Goal: Task Accomplishment & Management: Manage account settings

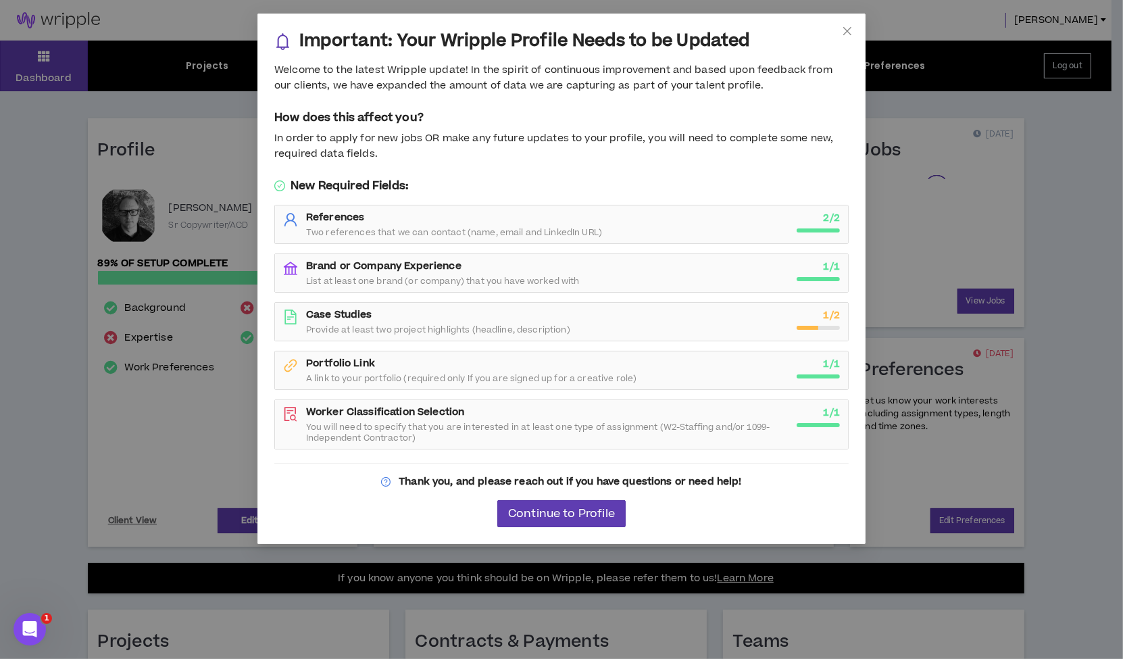
click at [201, 420] on div "Important: Your Wripple Profile Needs to be Updated Welcome to the latest Wripp…" at bounding box center [561, 329] width 1123 height 659
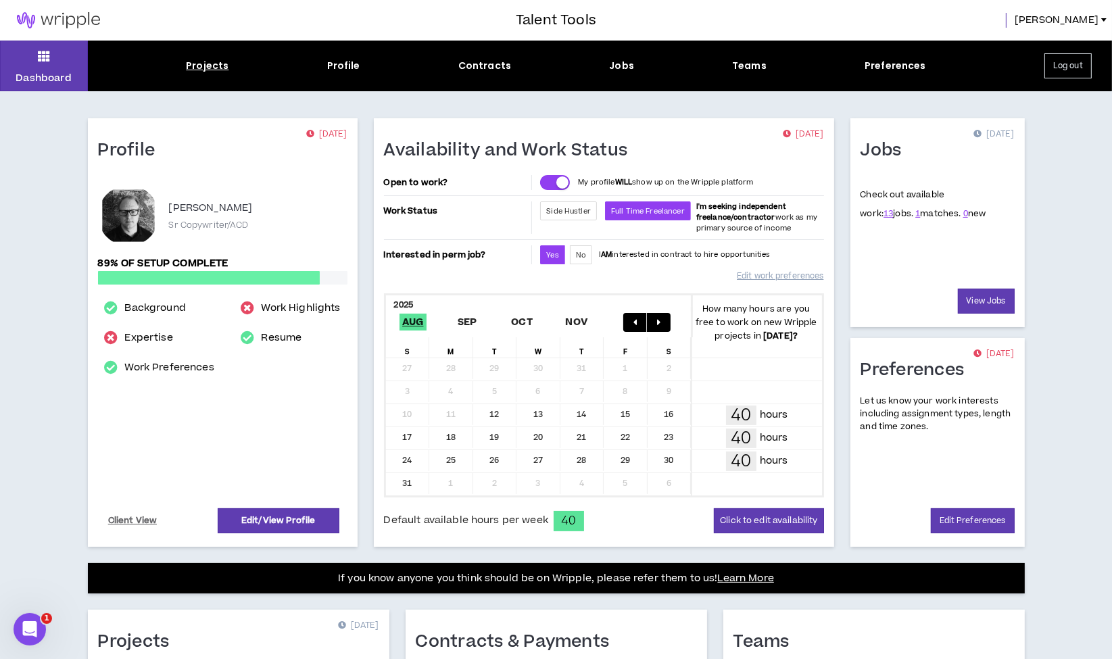
click at [197, 60] on div "Projects" at bounding box center [207, 66] width 43 height 14
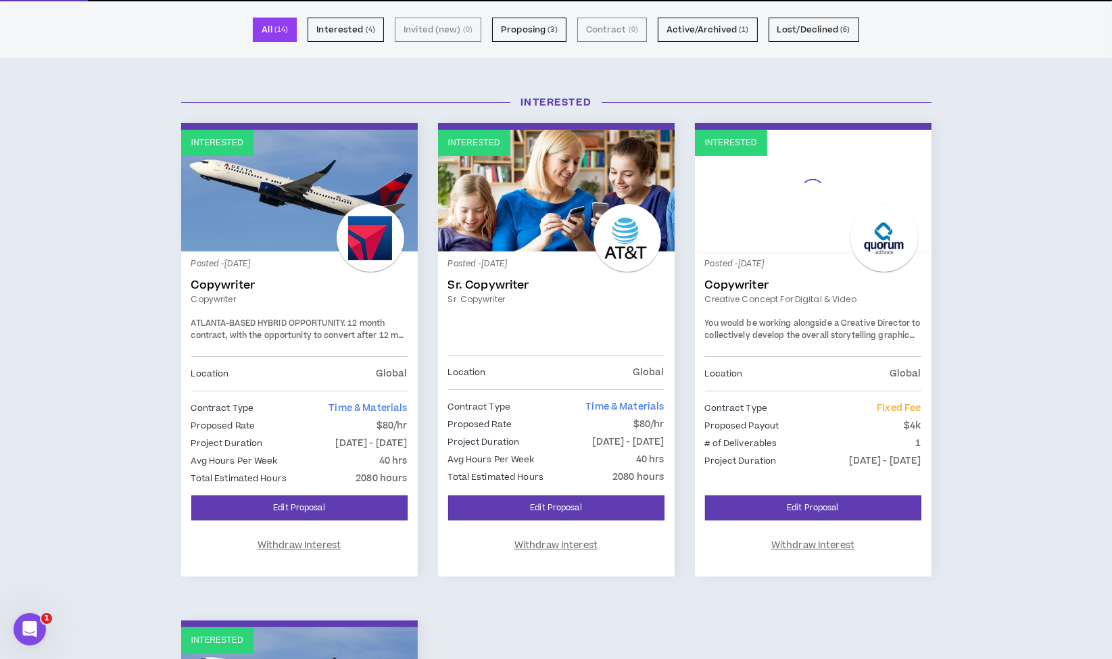
scroll to position [93, 0]
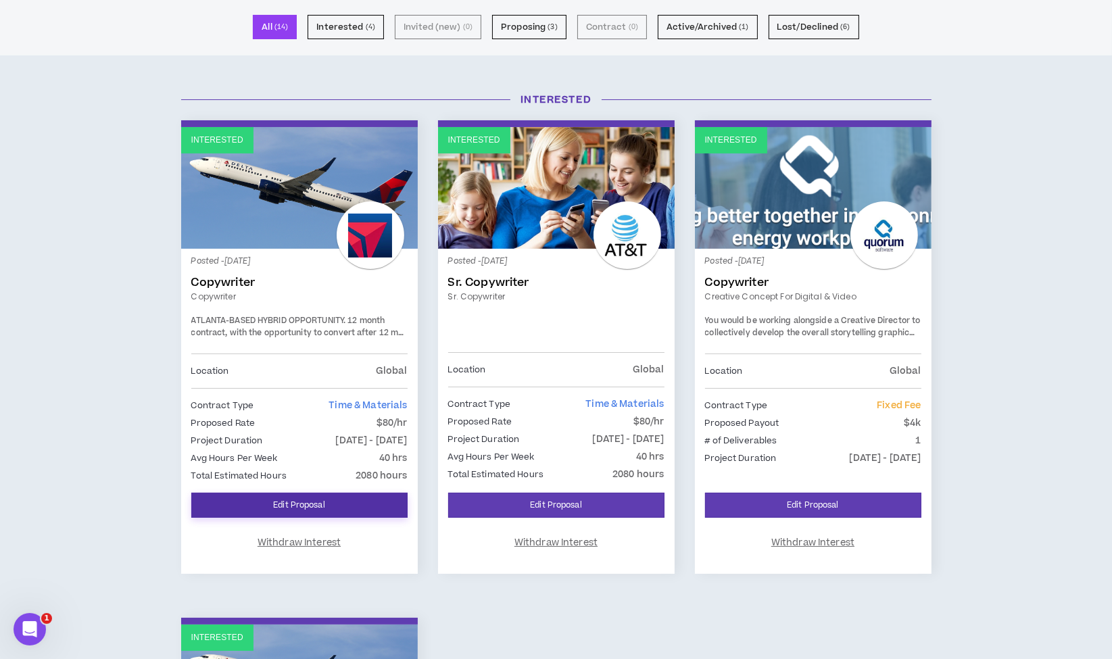
click at [312, 503] on link "Edit Proposal" at bounding box center [299, 505] width 216 height 25
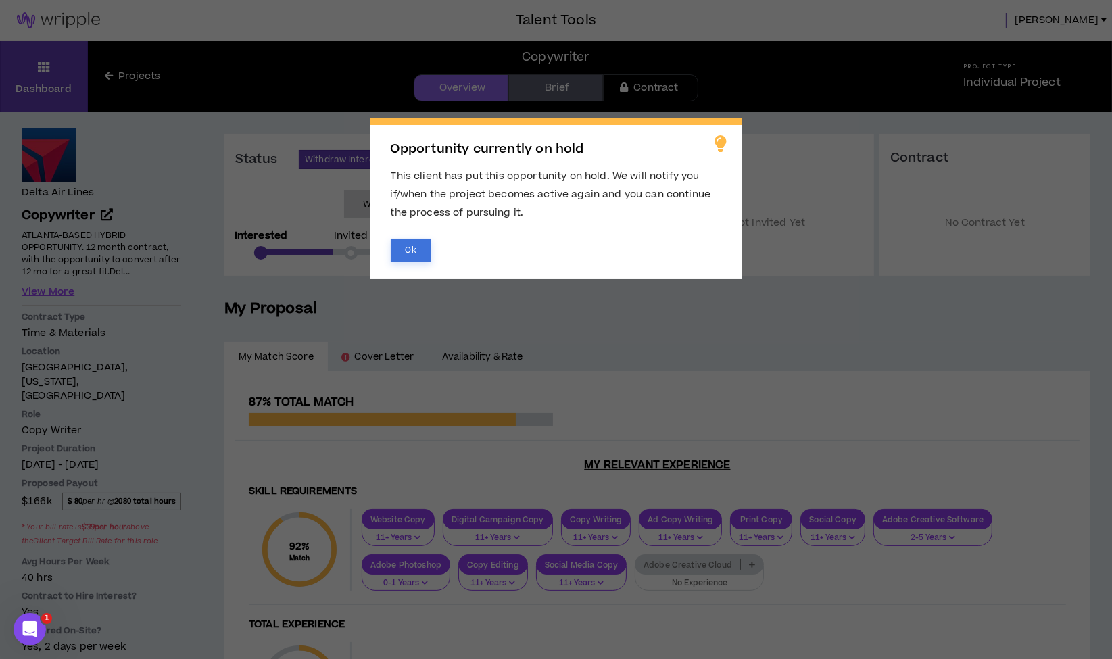
click at [413, 239] on button "Ok" at bounding box center [411, 251] width 41 height 24
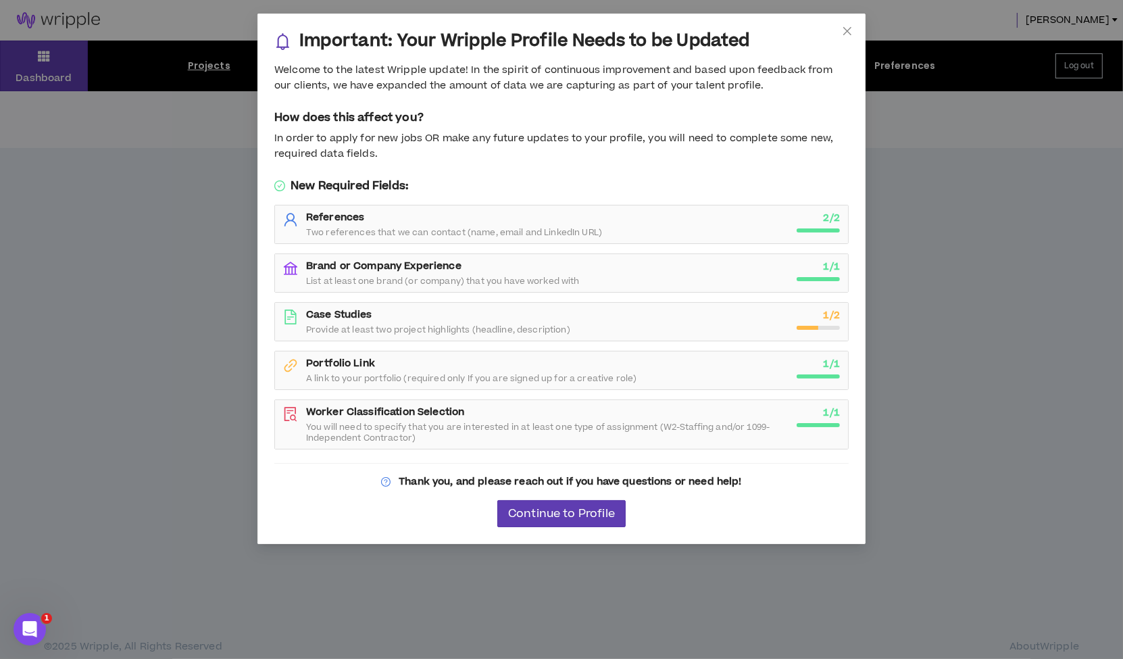
click at [921, 201] on div "Important: Your Wripple Profile Needs to be Updated Welcome to the latest Wripp…" at bounding box center [561, 329] width 1123 height 659
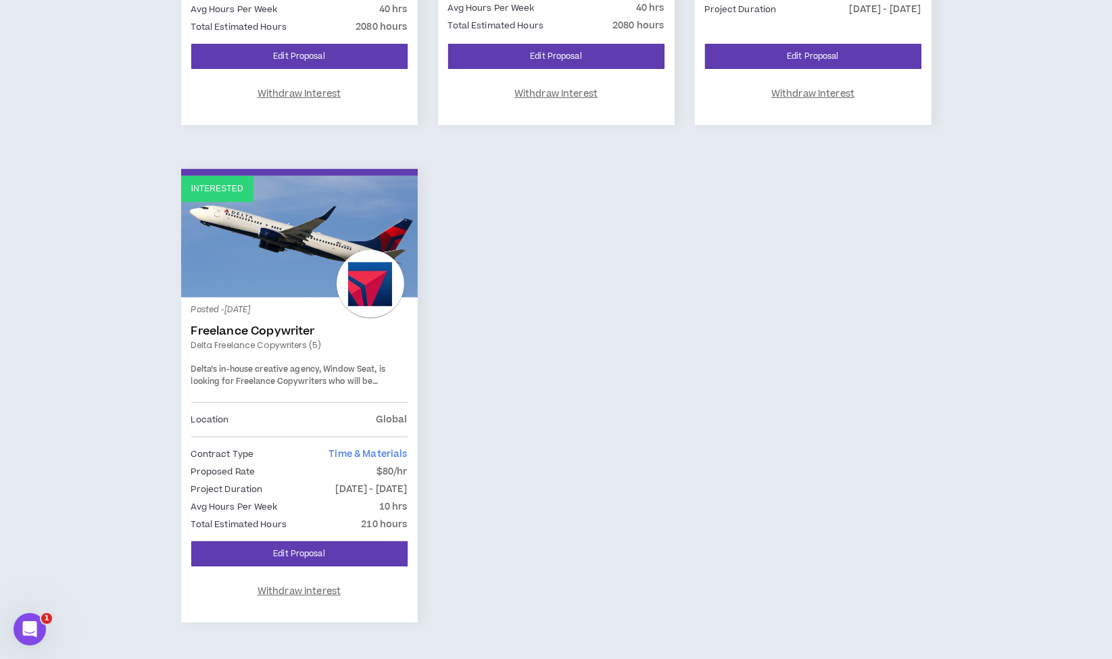
scroll to position [543, 0]
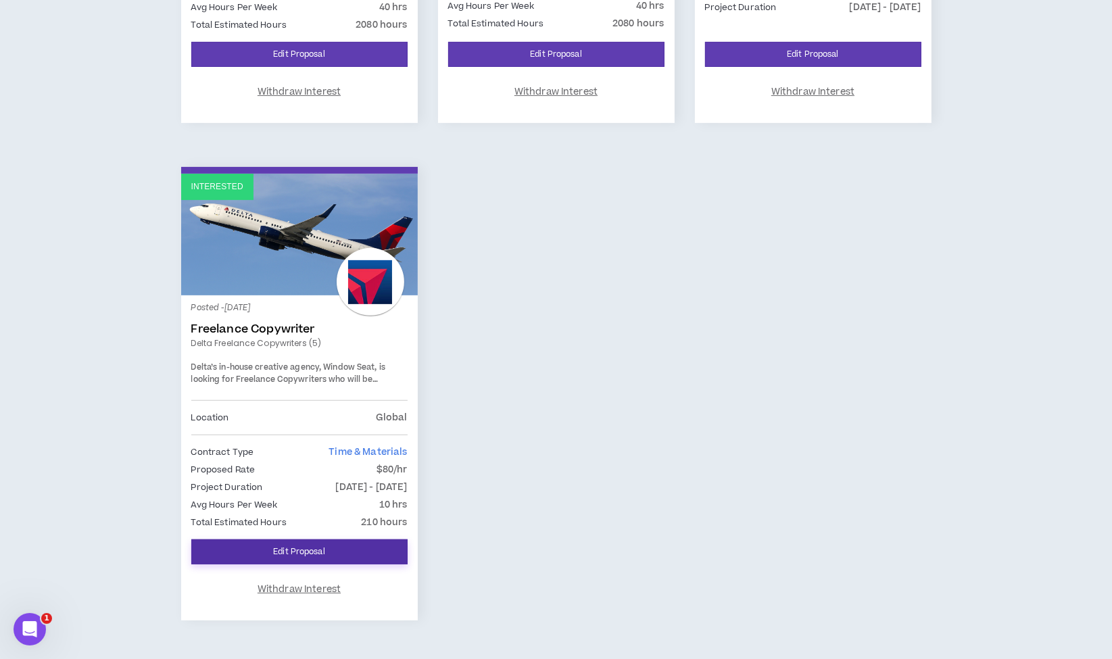
click at [289, 549] on link "Edit Proposal" at bounding box center [299, 551] width 216 height 25
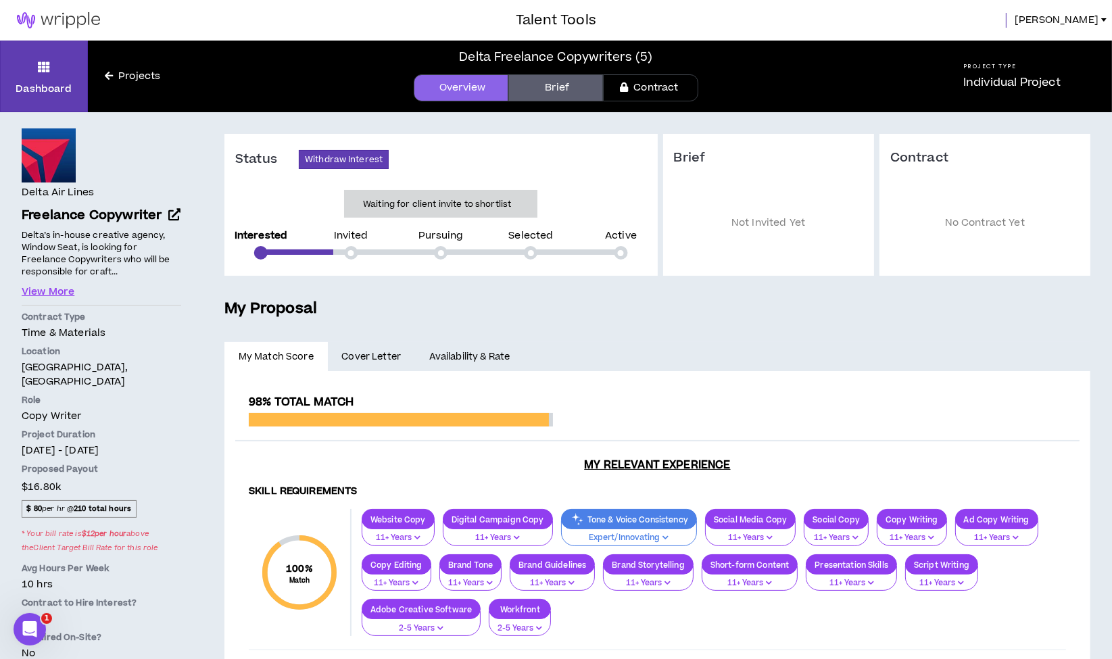
click at [455, 345] on link "Availability & Rate" at bounding box center [469, 357] width 109 height 30
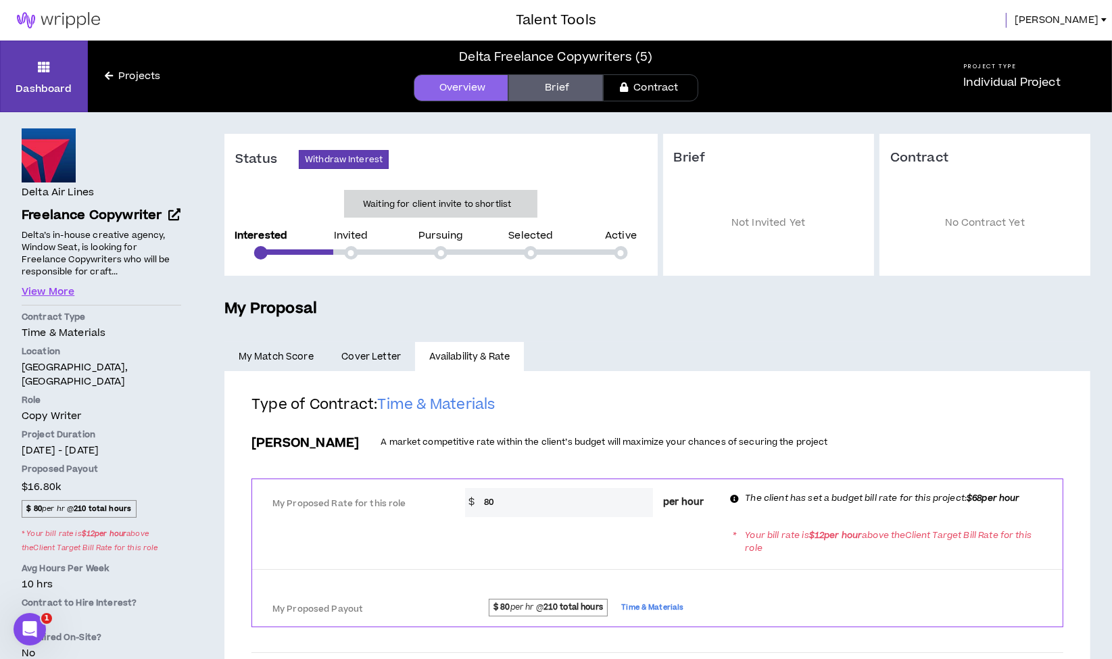
click at [1085, 21] on span "[PERSON_NAME]" at bounding box center [1056, 20] width 84 height 15
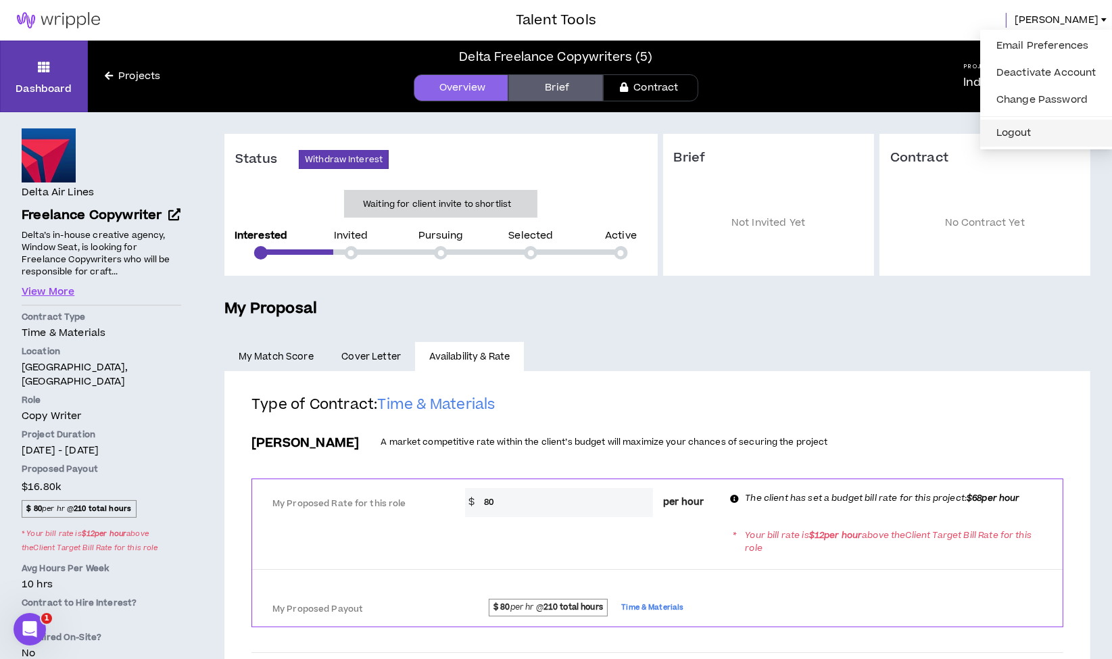
click at [1018, 137] on button "Logout" at bounding box center [1046, 133] width 116 height 20
